Goal: Check status: Check status

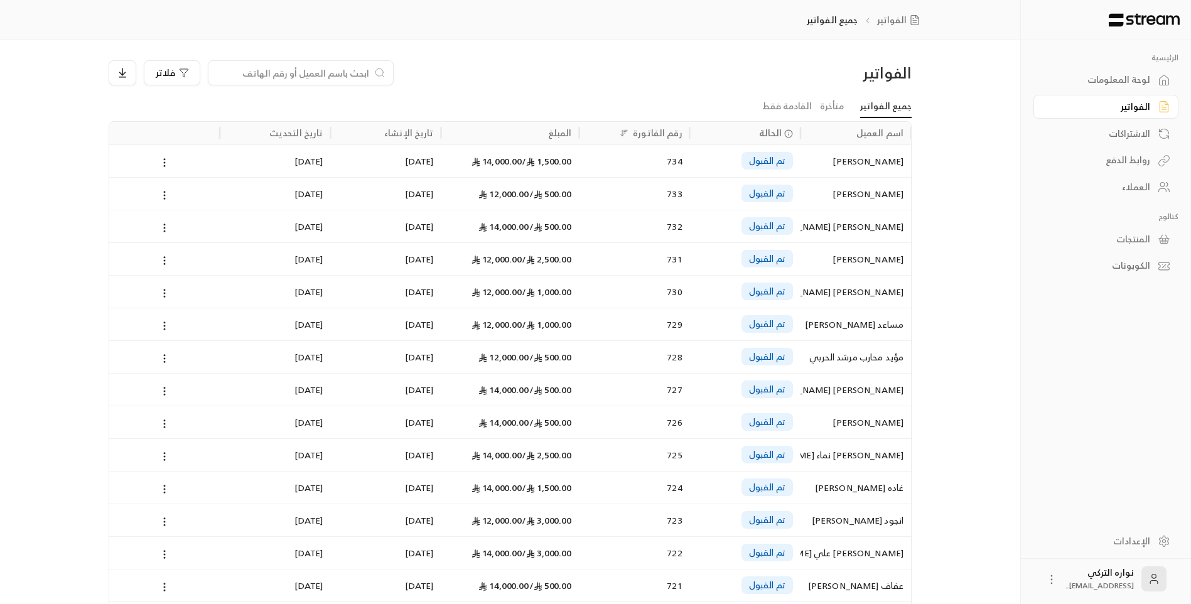
click at [303, 75] on input at bounding box center [292, 73] width 153 height 14
paste input "[PERSON_NAME] [PERSON_NAME]"
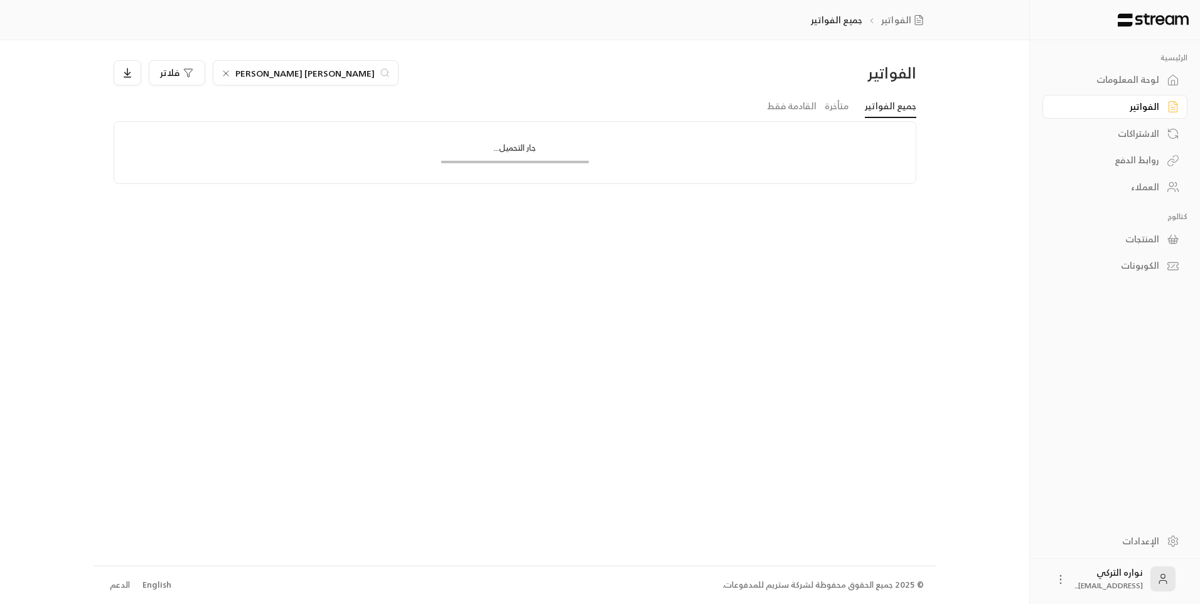
type input "[PERSON_NAME] [PERSON_NAME]"
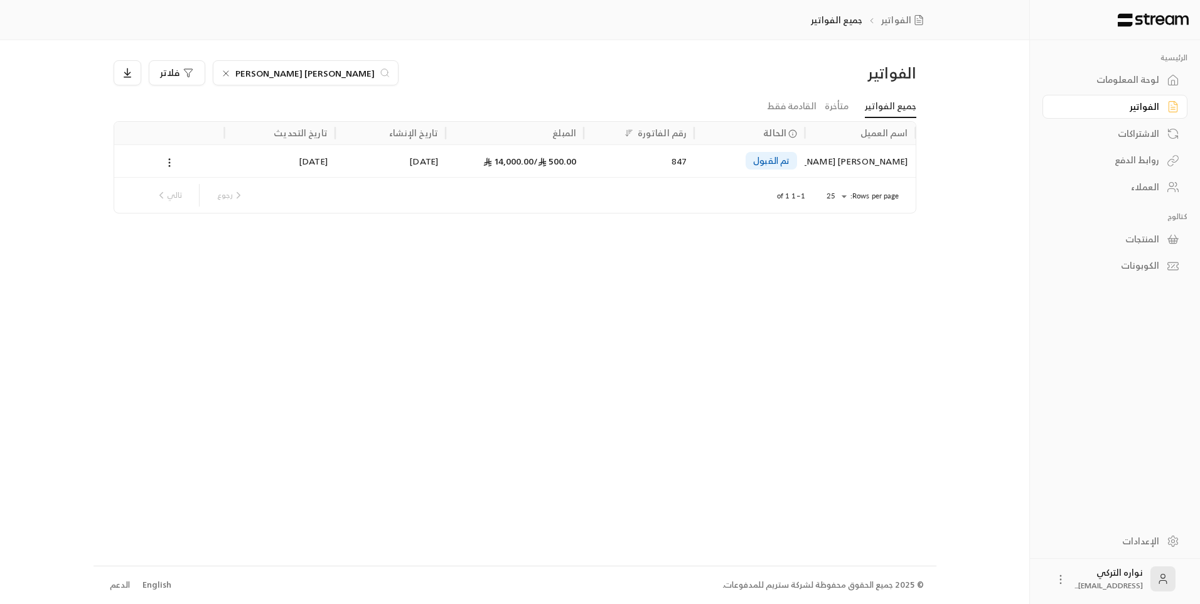
click at [861, 165] on div "[PERSON_NAME] [PERSON_NAME]" at bounding box center [859, 161] width 95 height 32
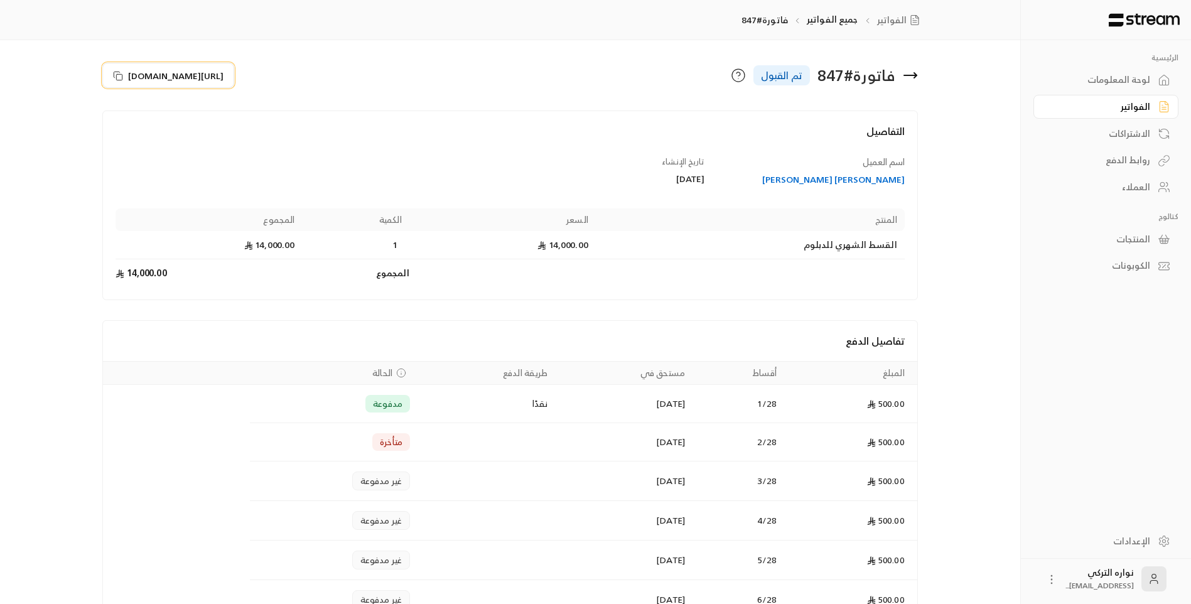
click at [114, 79] on icon at bounding box center [118, 76] width 10 height 10
